Goal: Information Seeking & Learning: Learn about a topic

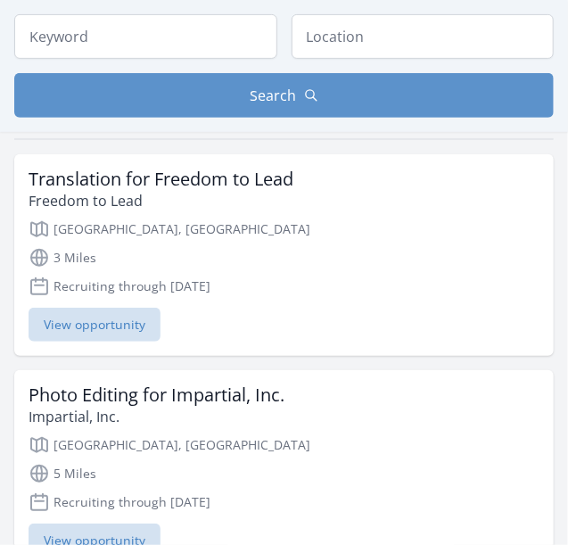
scroll to position [176, 0]
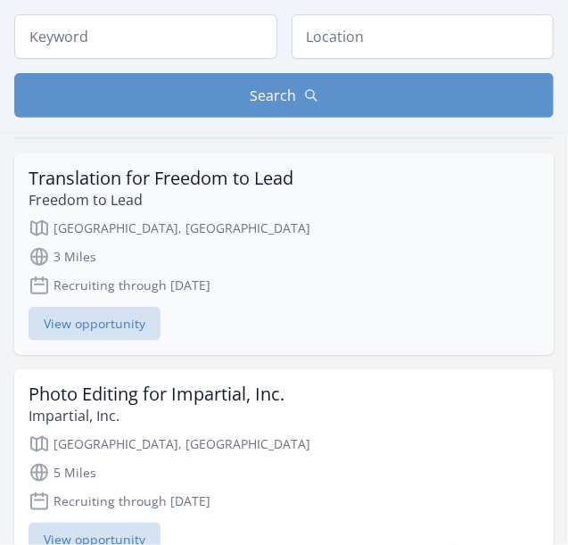
click at [108, 184] on h3 "Translation for Freedom to Lead" at bounding box center [161, 178] width 265 height 21
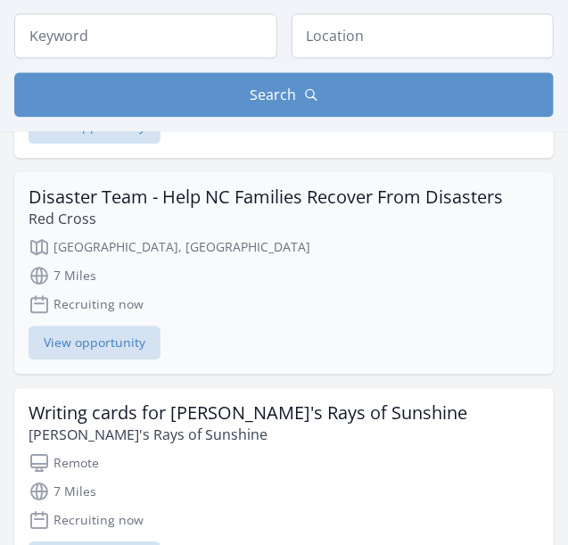
scroll to position [1041, 0]
click at [159, 403] on h3 "Writing cards for Amy's Rays of Sunshine" at bounding box center [248, 413] width 439 height 21
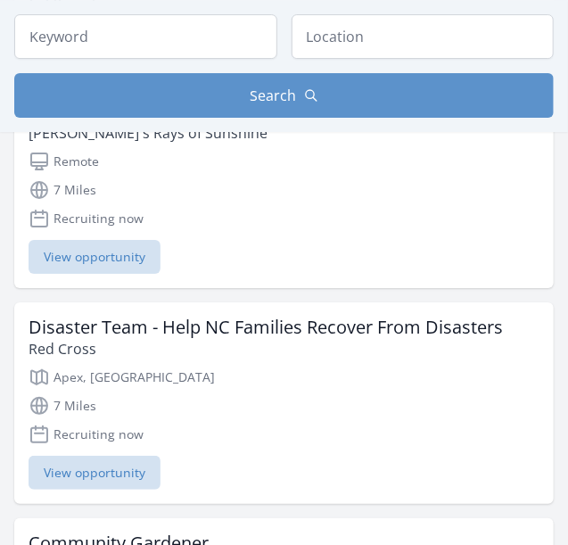
scroll to position [1572, 0]
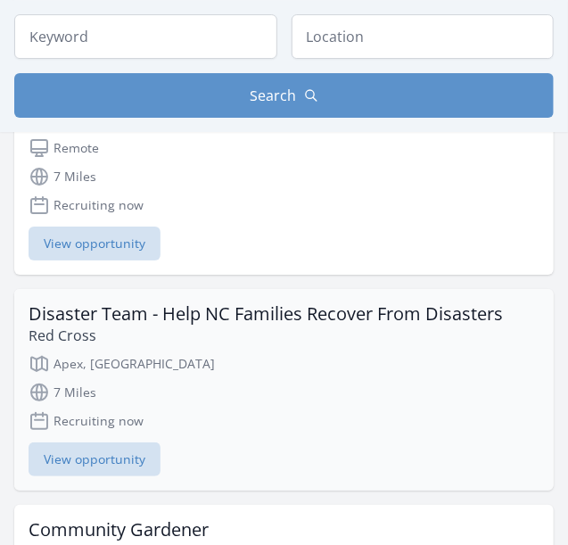
click at [166, 303] on h3 "Disaster Team - Help NC Families Recover From Disasters" at bounding box center [266, 313] width 474 height 21
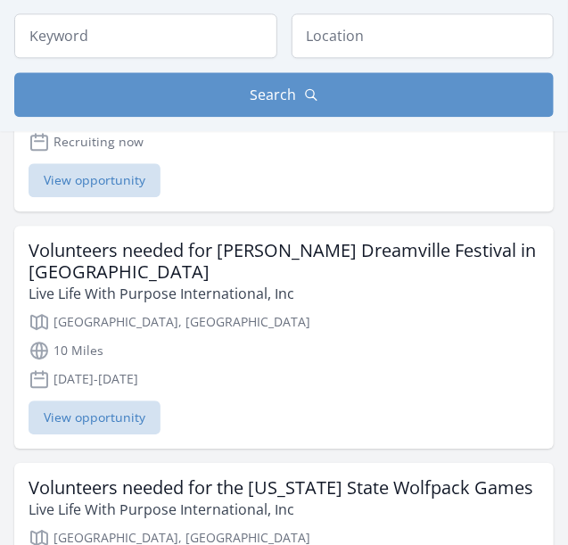
scroll to position [2716, 0]
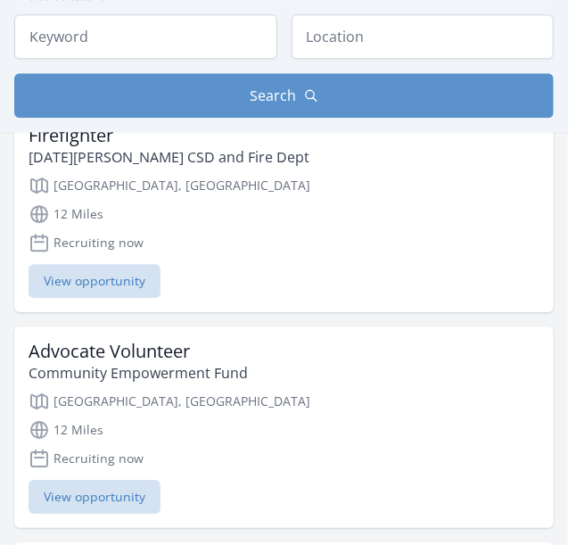
scroll to position [4647, 0]
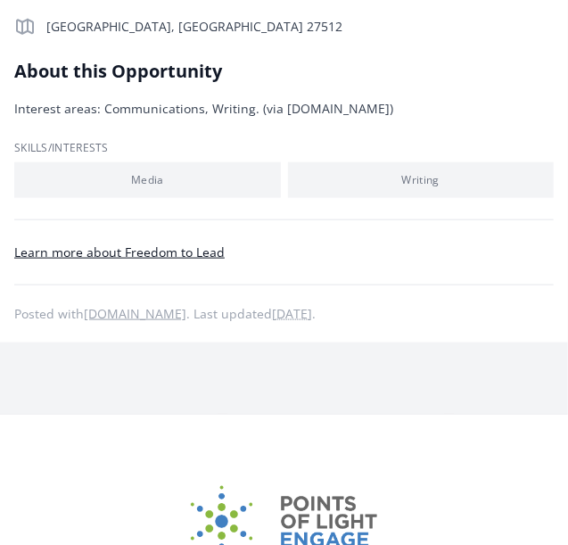
scroll to position [368, 0]
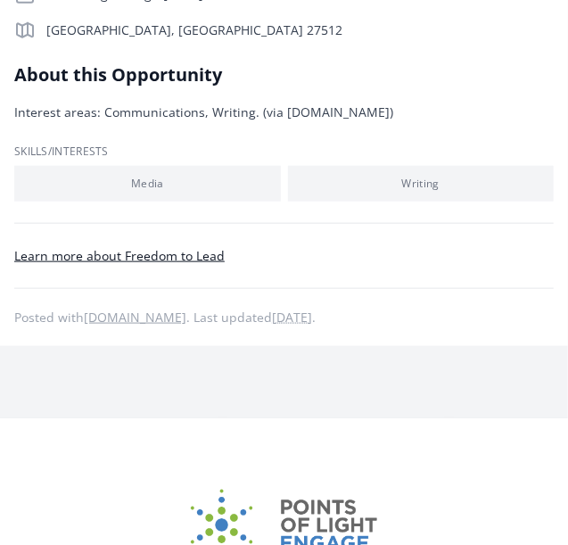
click at [102, 263] on p "Learn more about Freedom to Lead" at bounding box center [283, 255] width 539 height 21
click at [107, 260] on link "Learn more about Freedom to Lead" at bounding box center [119, 255] width 210 height 17
click at [102, 242] on div "Learn more about Freedom to Lead Posted with [DOMAIN_NAME] . Last updated [DATE…" at bounding box center [283, 275] width 539 height 105
click at [118, 260] on link "Learn more about Freedom to Lead" at bounding box center [119, 255] width 210 height 17
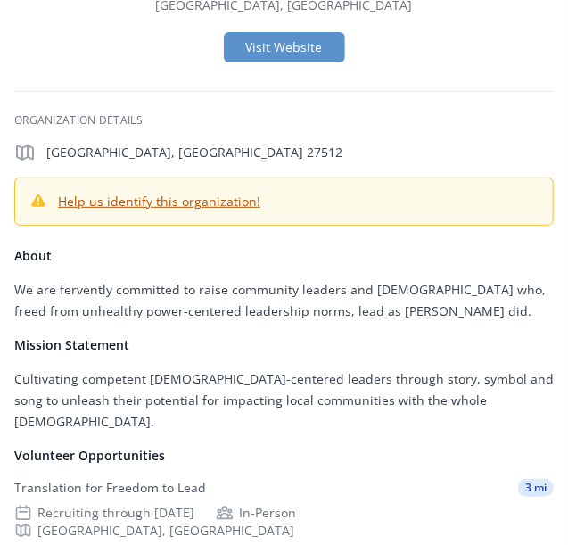
scroll to position [112, 0]
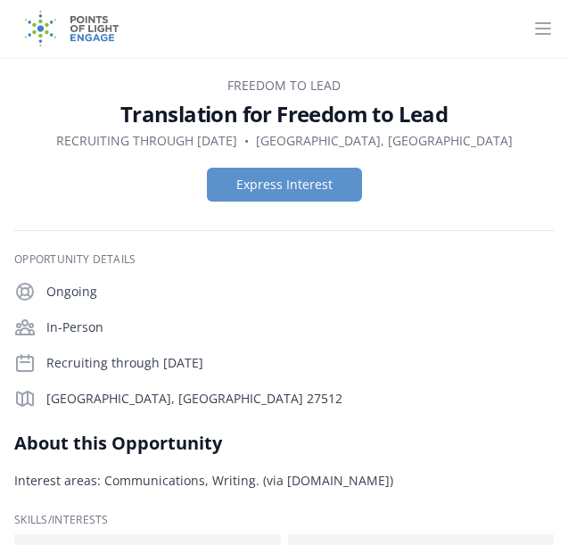
scroll to position [368, 0]
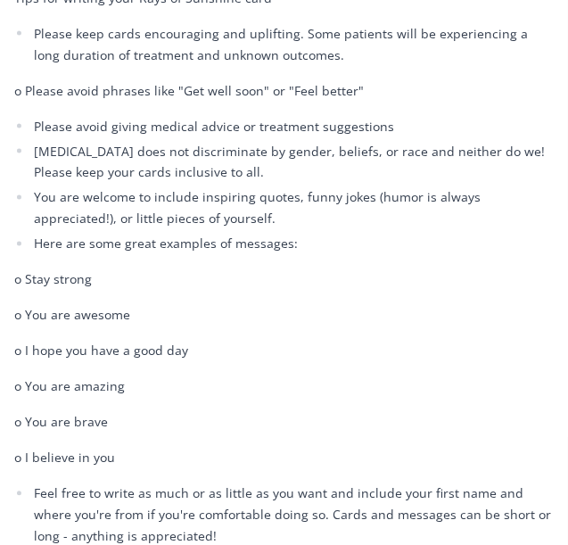
scroll to position [803, 0]
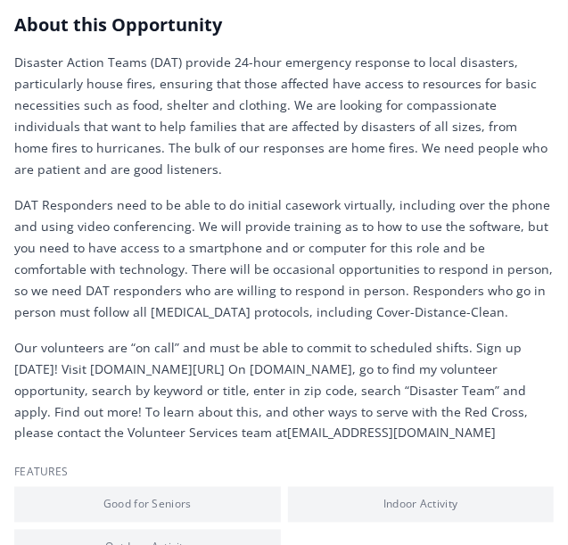
scroll to position [424, 0]
